Goal: Transaction & Acquisition: Download file/media

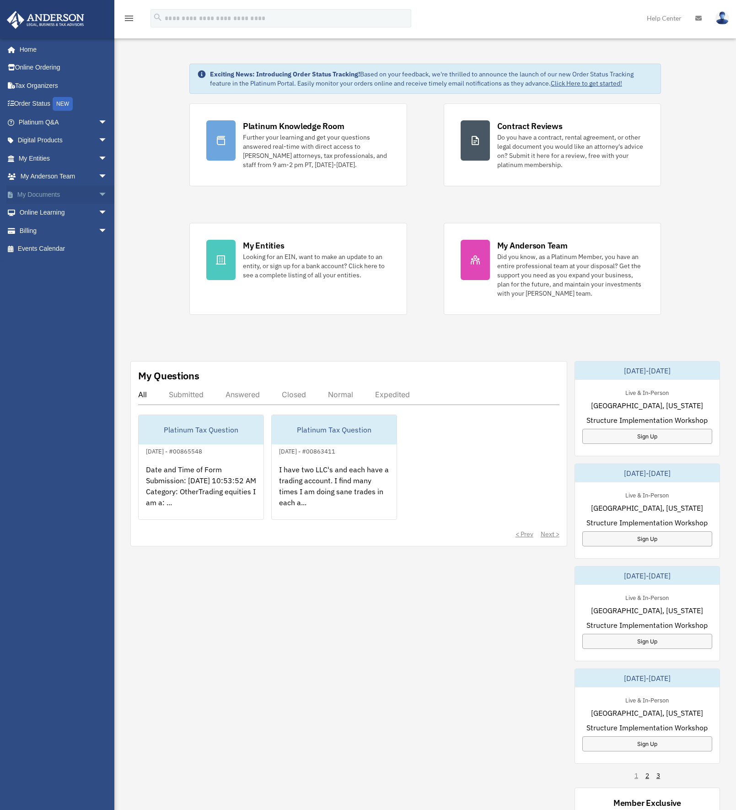
click at [52, 194] on link "My Documents arrow_drop_down" at bounding box center [63, 194] width 115 height 18
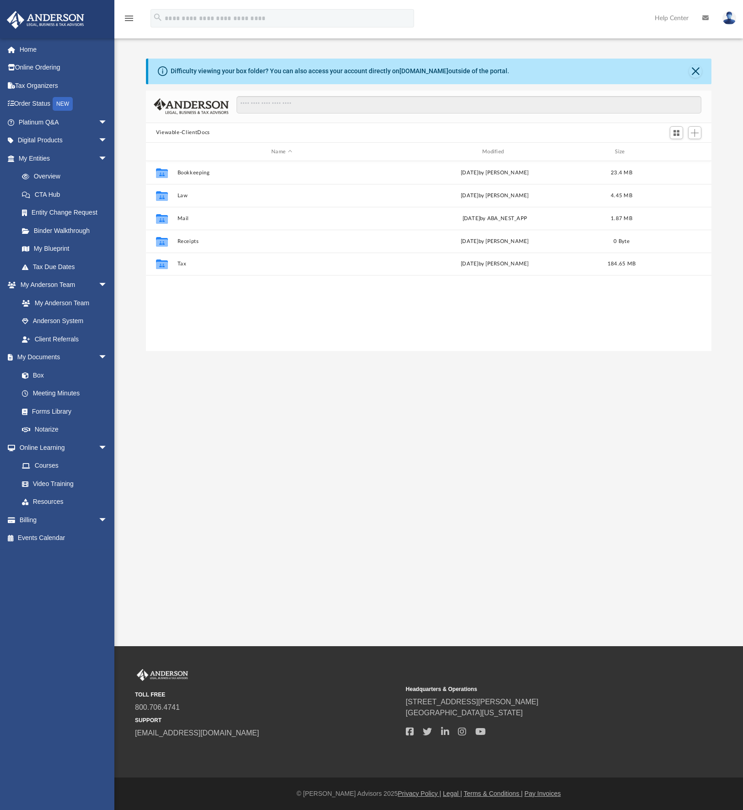
scroll to position [201, 559]
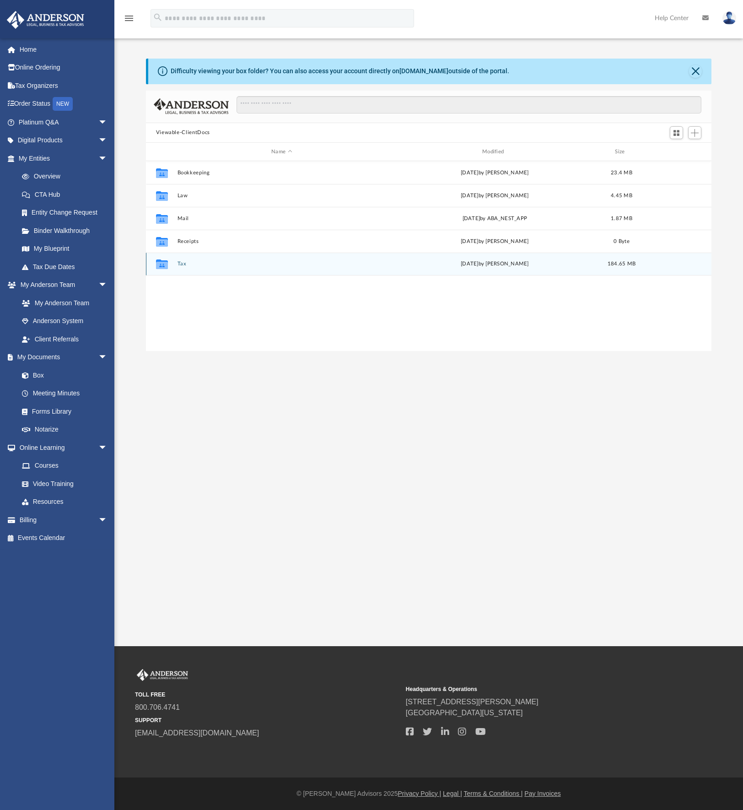
click at [176, 264] on div "Collaborated Folder Tax Thu Sep 18 2025 by Jasmine Splunge 184.65 MB" at bounding box center [429, 264] width 566 height 23
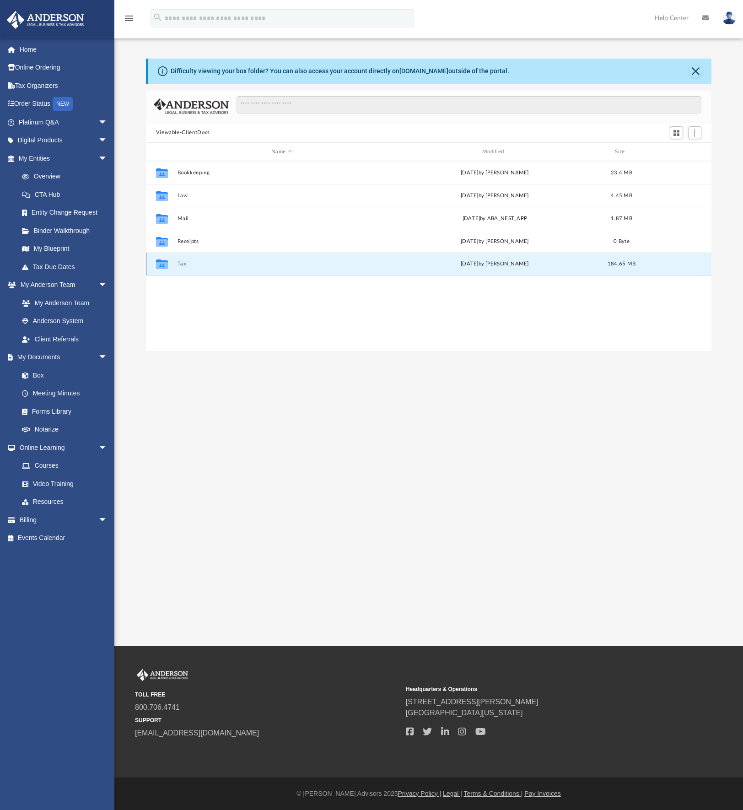
click at [185, 264] on button "Tax" at bounding box center [281, 264] width 209 height 6
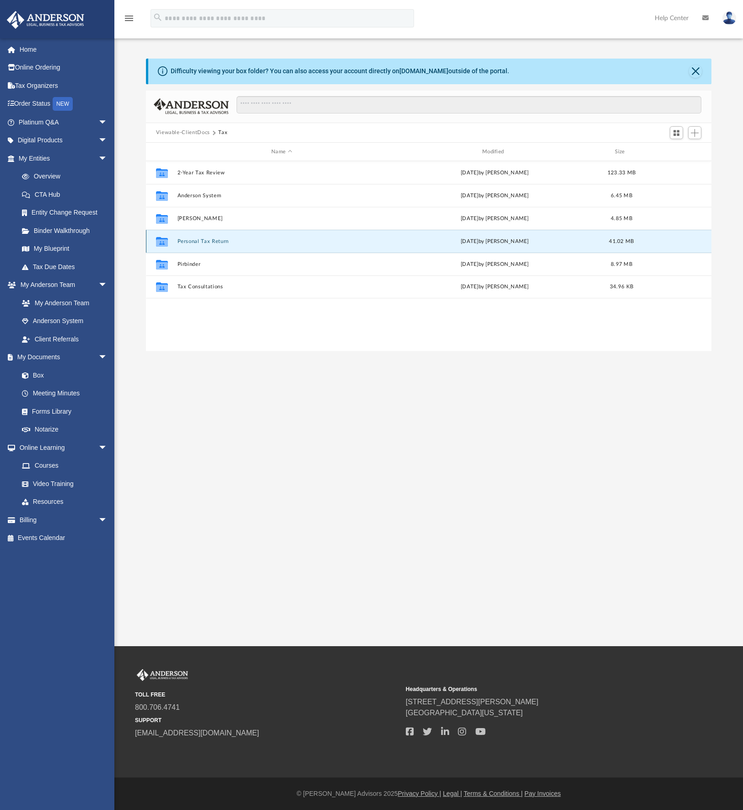
click at [212, 243] on button "Personal Tax Return" at bounding box center [281, 241] width 209 height 6
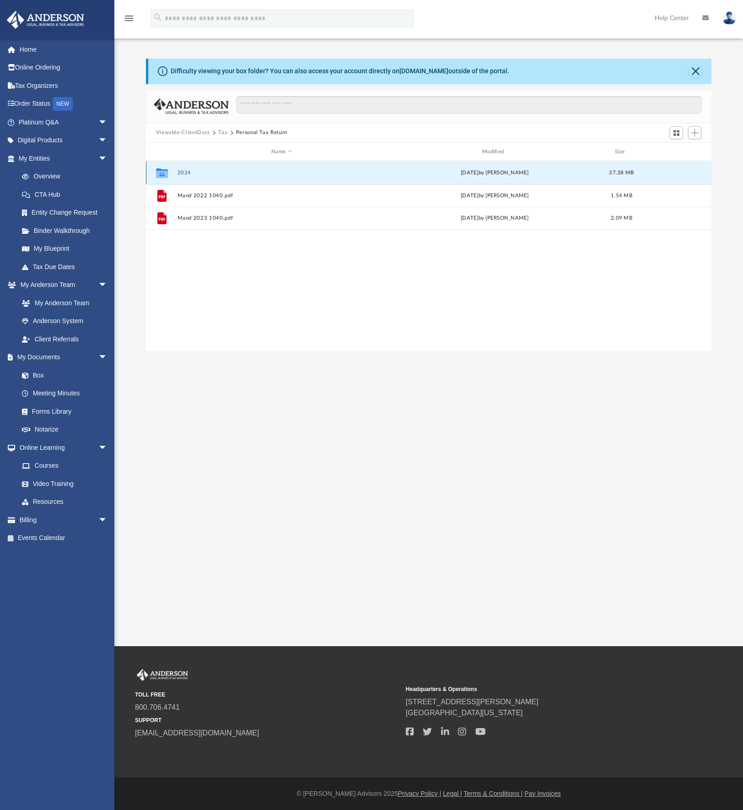
click at [188, 173] on button "2024" at bounding box center [281, 173] width 209 height 6
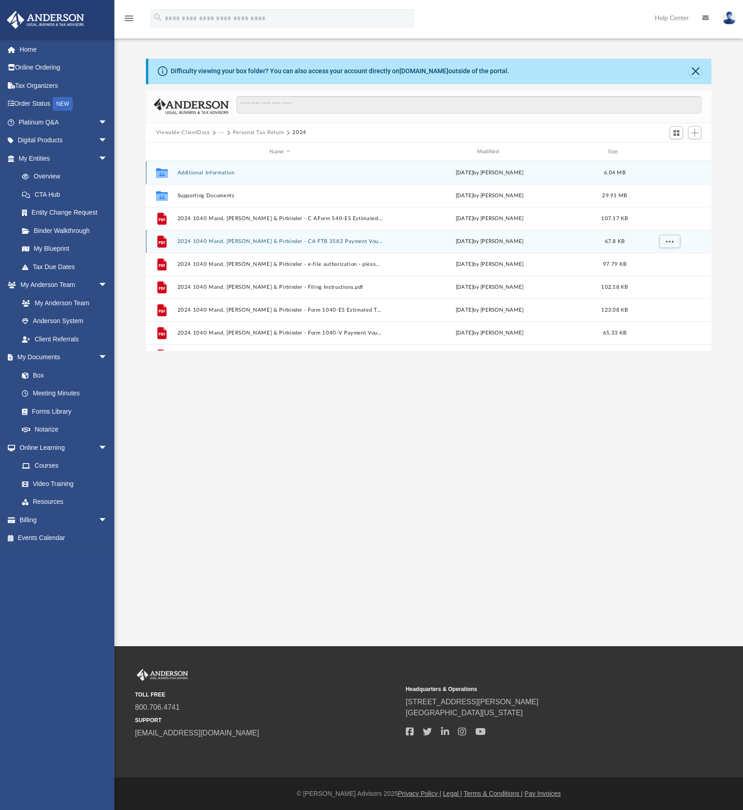
scroll to position [16, 0]
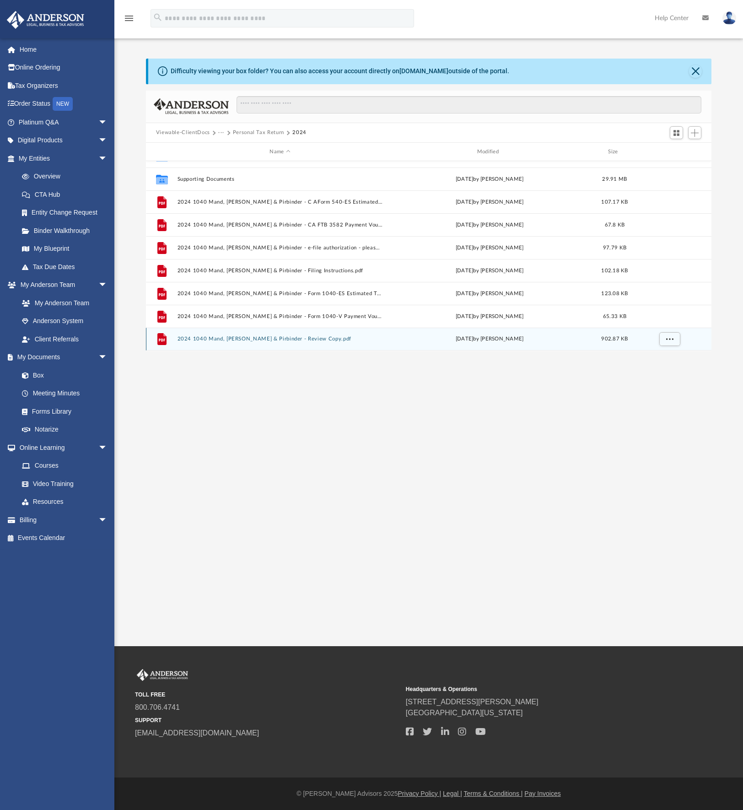
click at [264, 343] on div "File 2024 1040 Mand, Ranjit Singh & Pirbinder - Review Copy.pdf Thu Sep 18 2025…" at bounding box center [429, 339] width 566 height 23
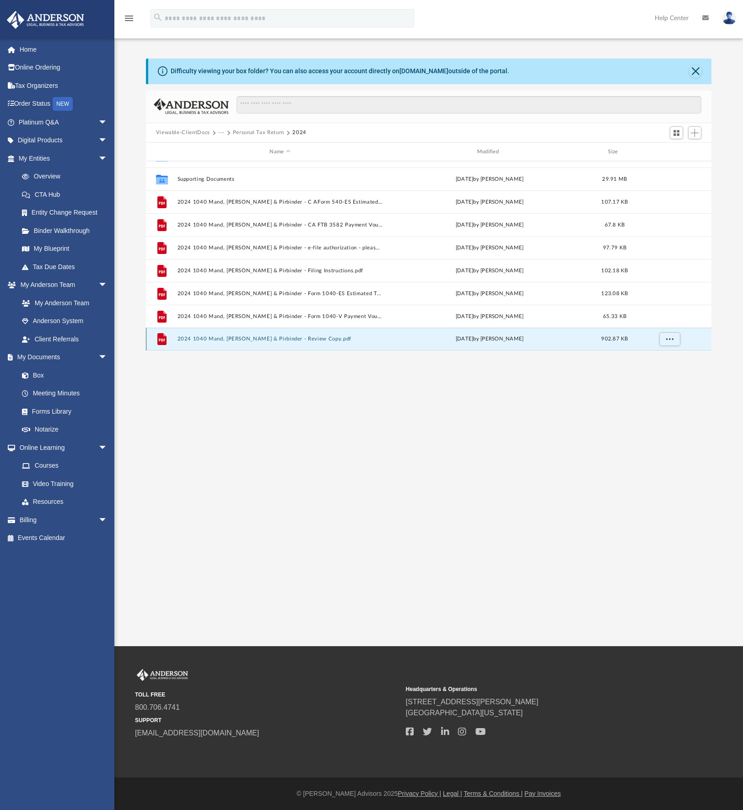
click at [264, 343] on div "File 2024 1040 Mand, Ranjit Singh & Pirbinder - Review Copy.pdf Thu Sep 18 2025…" at bounding box center [429, 339] width 566 height 23
click at [237, 340] on button "2024 1040 Mand, Ranjit Singh & Pirbinder - Review Copy.pdf" at bounding box center [279, 339] width 205 height 6
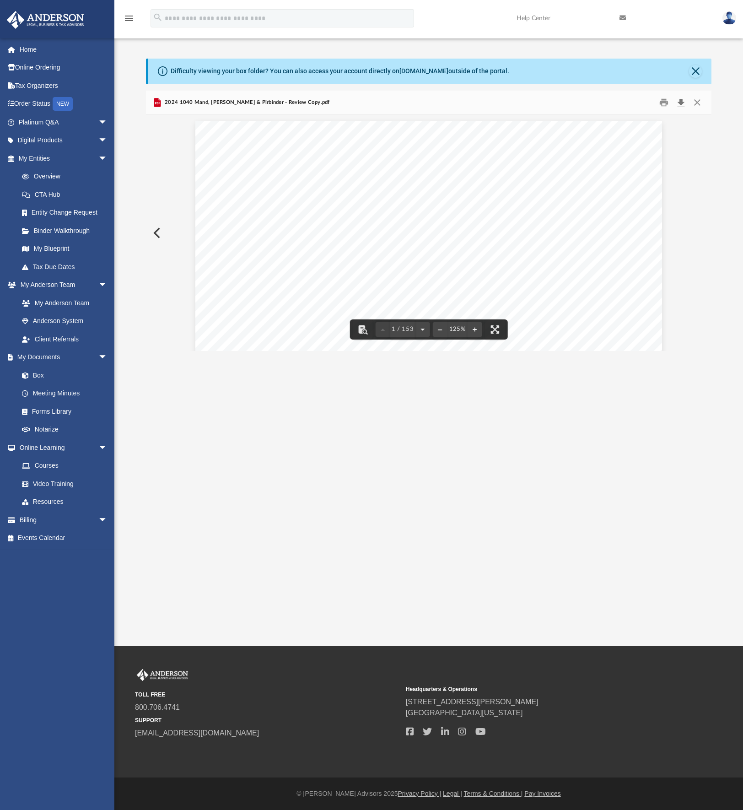
click at [681, 102] on button "Download" at bounding box center [681, 102] width 16 height 14
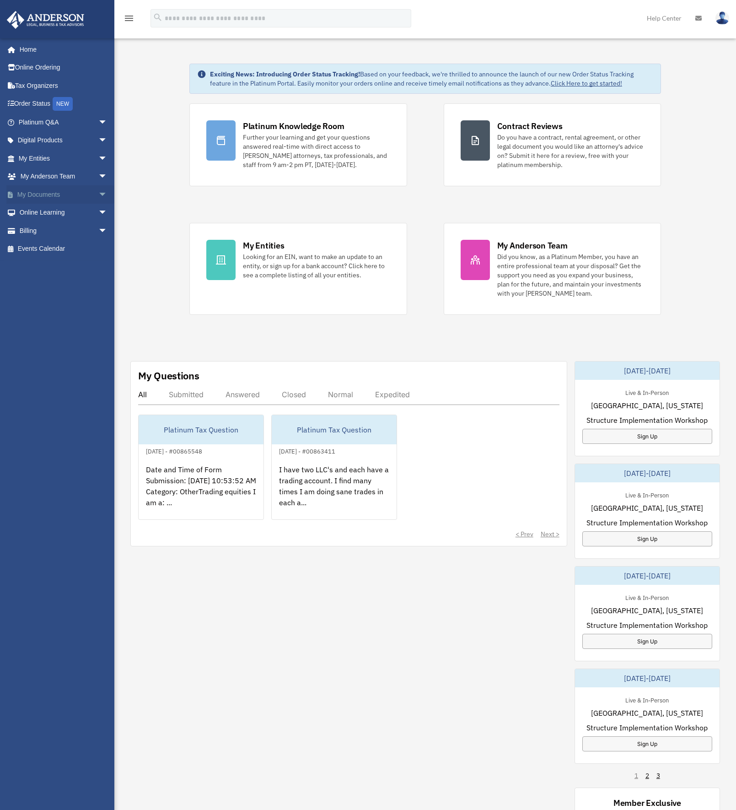
click at [49, 195] on link "My Documents arrow_drop_down" at bounding box center [63, 194] width 115 height 18
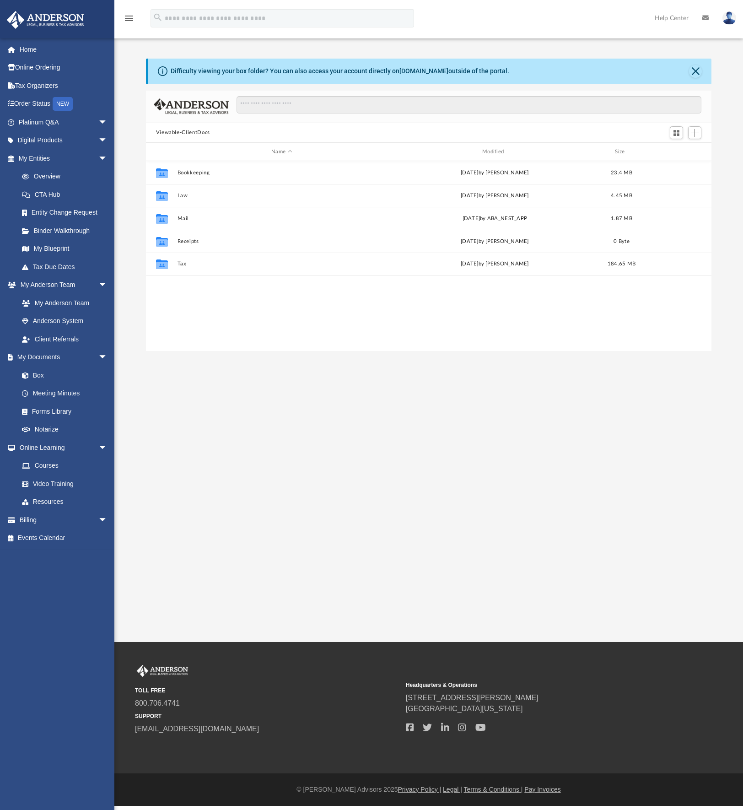
scroll to position [201, 559]
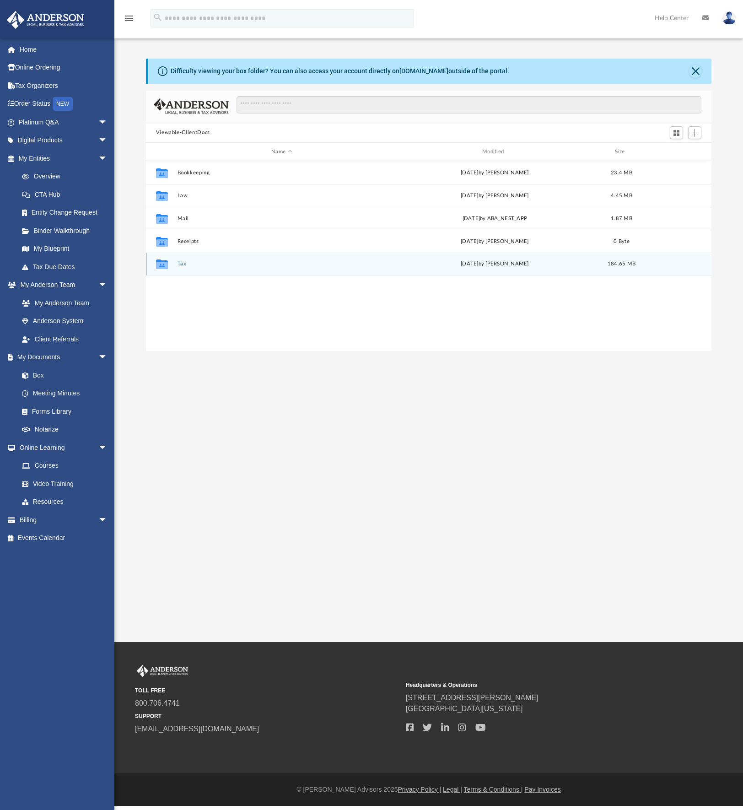
click at [181, 264] on button "Tax" at bounding box center [281, 264] width 209 height 6
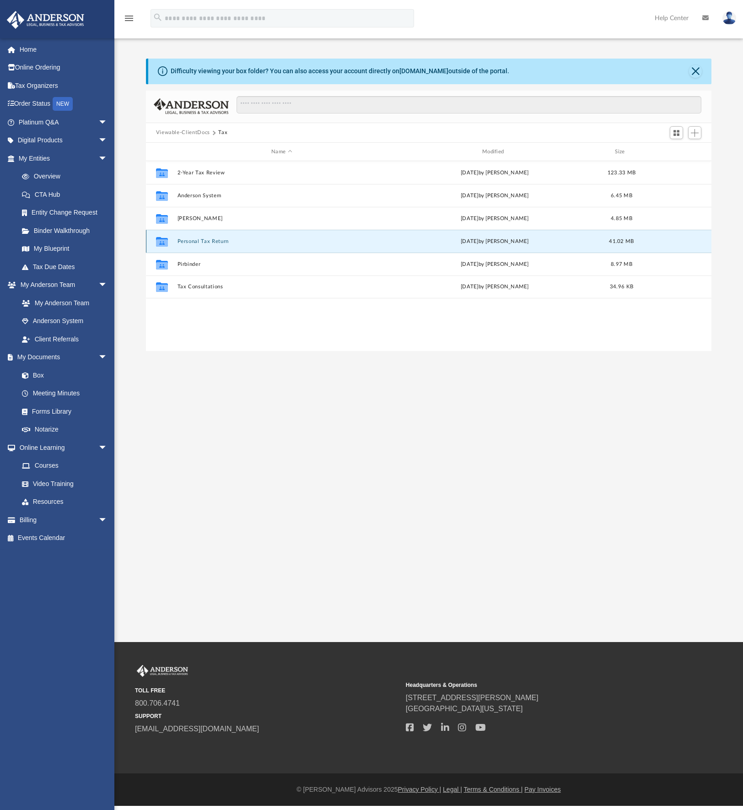
click at [191, 241] on button "Personal Tax Return" at bounding box center [281, 241] width 209 height 6
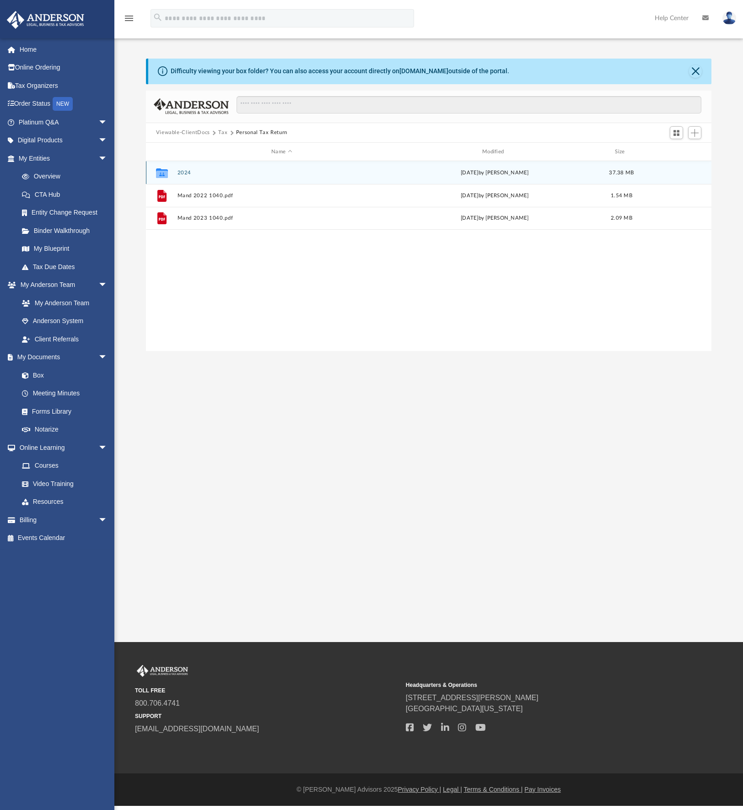
click at [185, 172] on button "2024" at bounding box center [281, 173] width 209 height 6
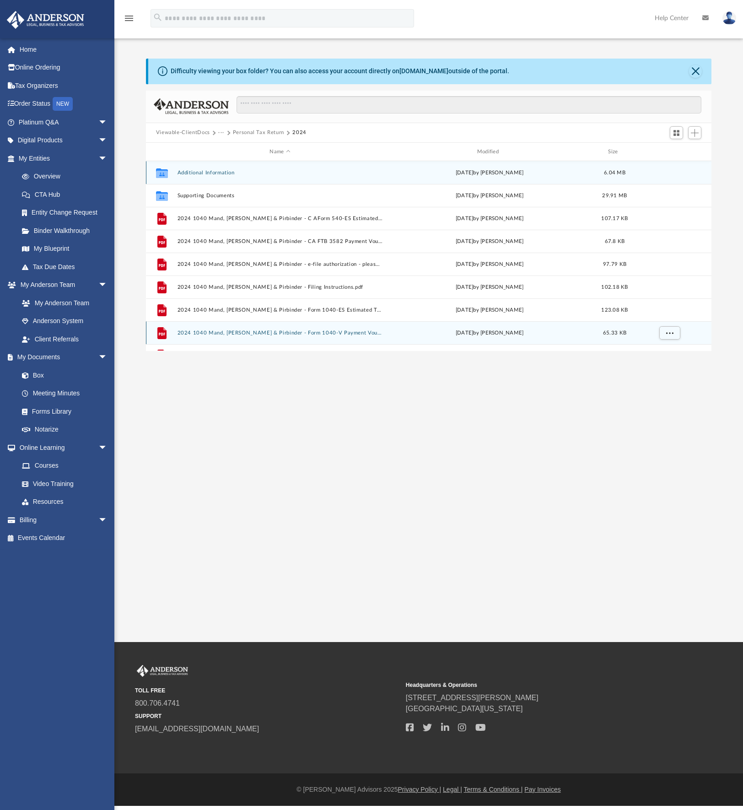
scroll to position [16, 0]
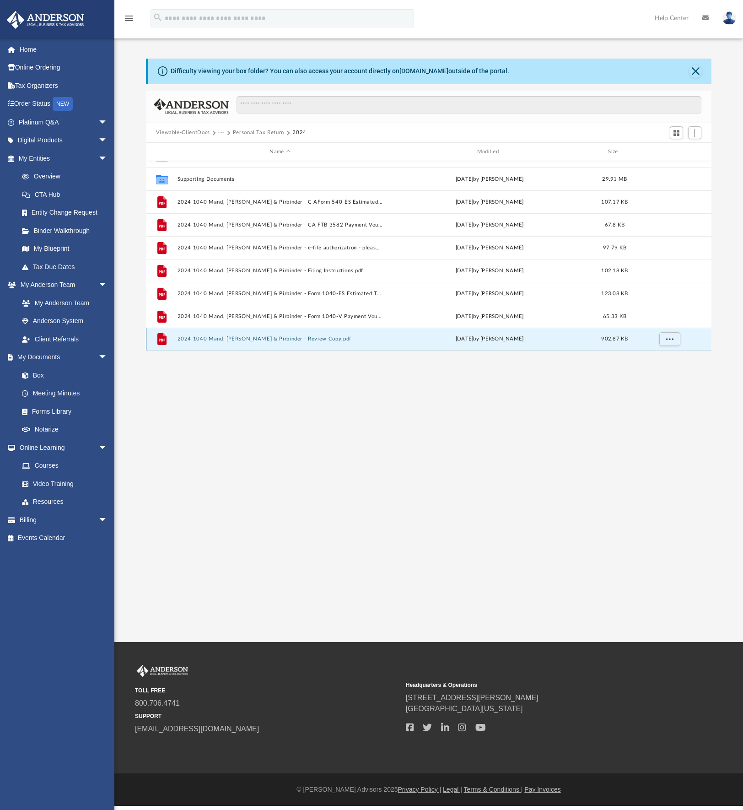
click at [270, 336] on button "2024 1040 Mand, Ranjit Singh & Pirbinder - Review Copy.pdf" at bounding box center [279, 339] width 205 height 6
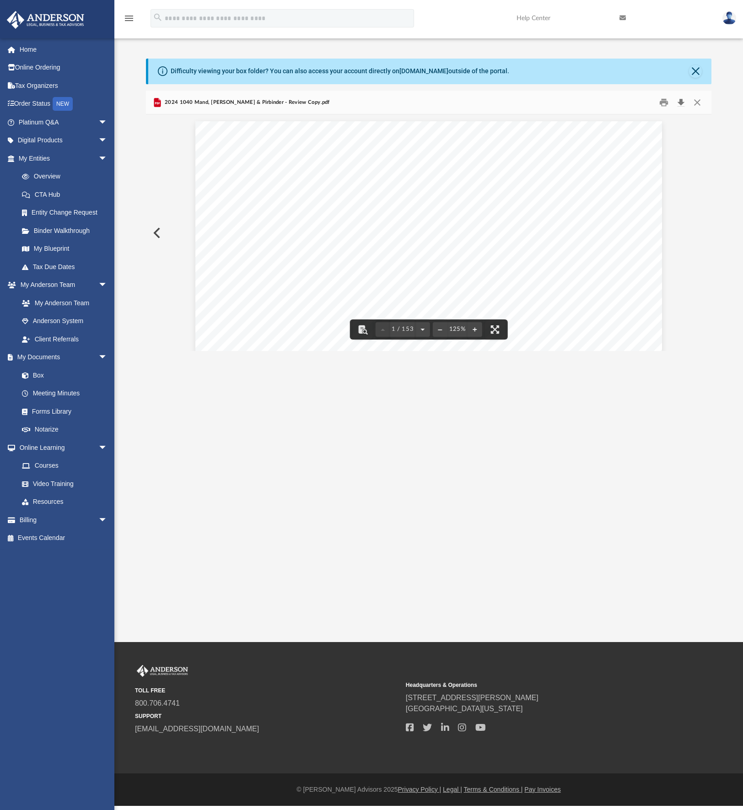
click at [681, 102] on button "Download" at bounding box center [681, 102] width 16 height 14
